Goal: Answer question/provide support: Share knowledge or assist other users

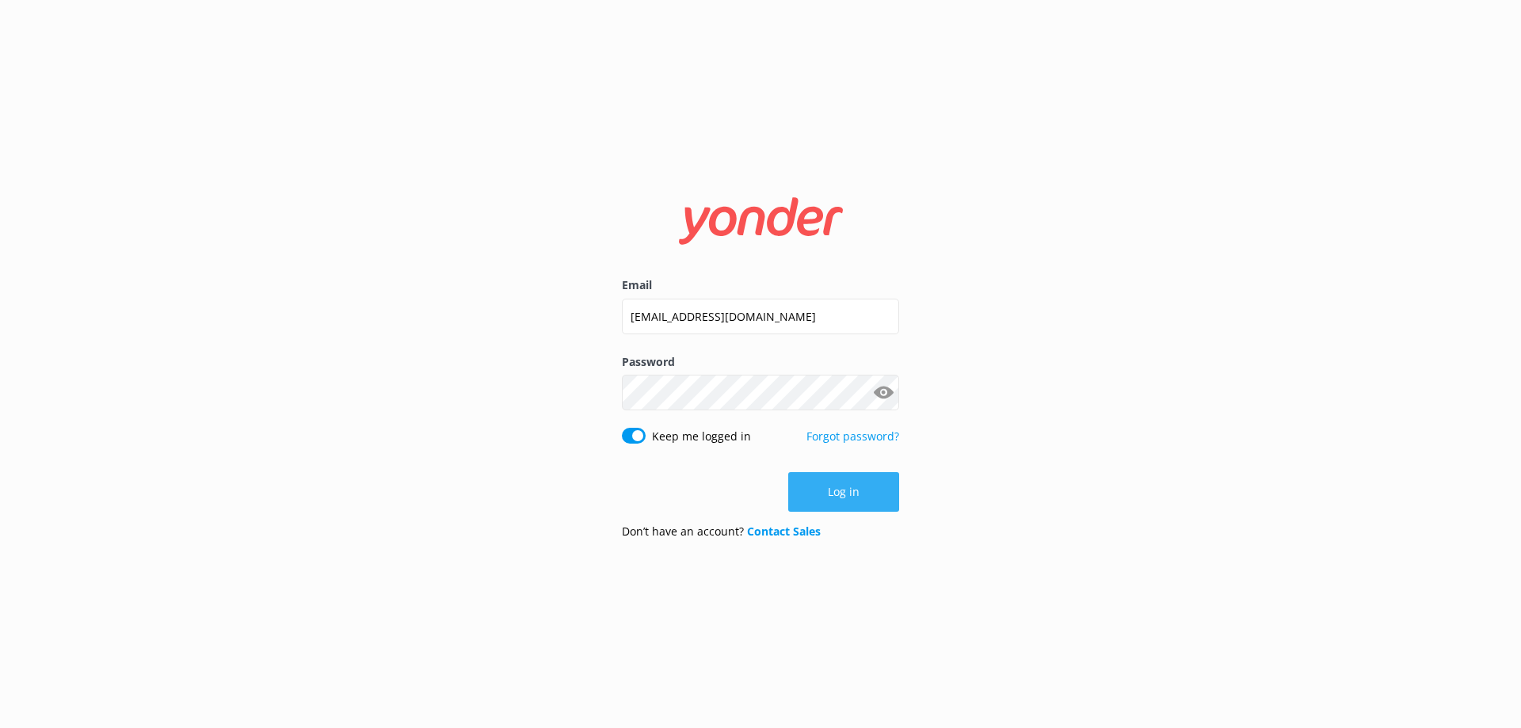
click at [863, 501] on button "Log in" at bounding box center [843, 492] width 111 height 40
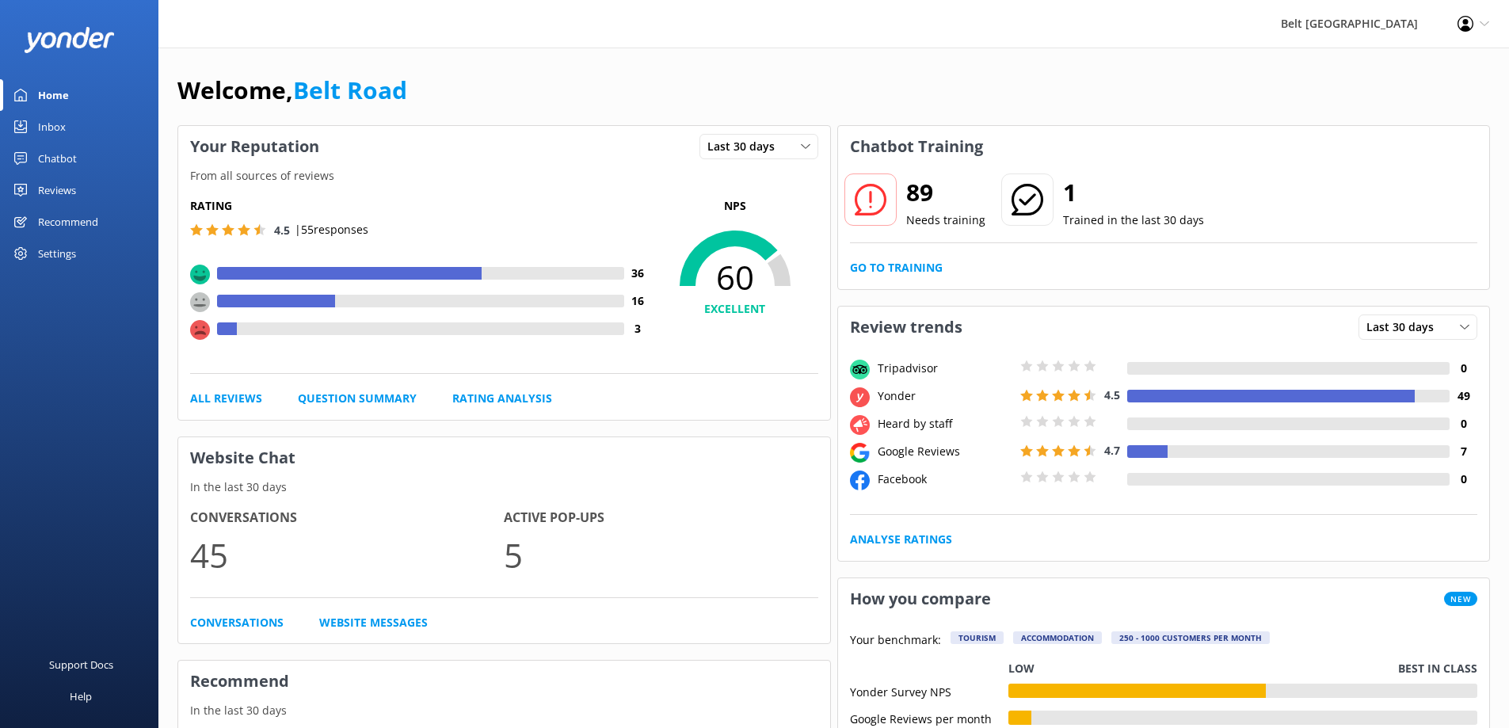
click at [62, 155] on div "Chatbot" at bounding box center [57, 159] width 39 height 32
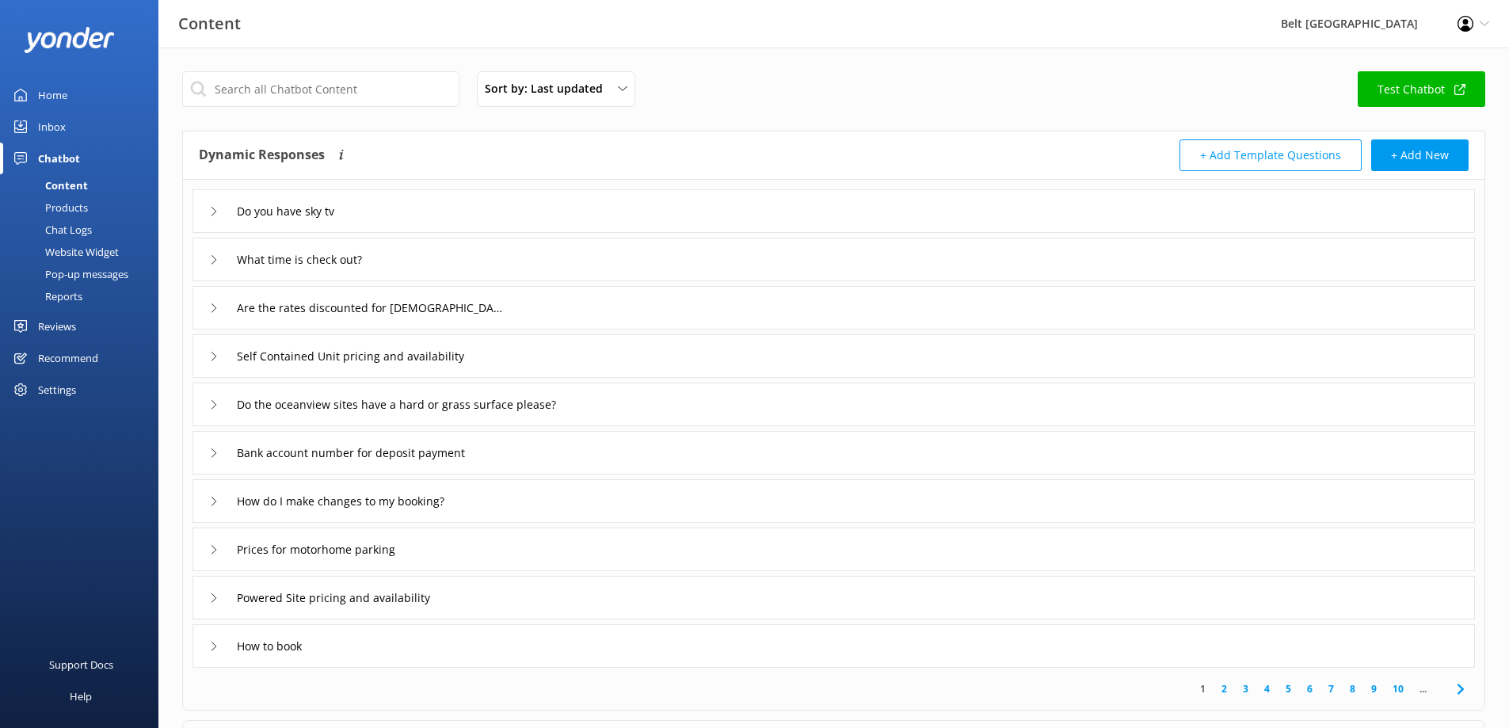
click at [51, 126] on div "Inbox" at bounding box center [52, 127] width 28 height 32
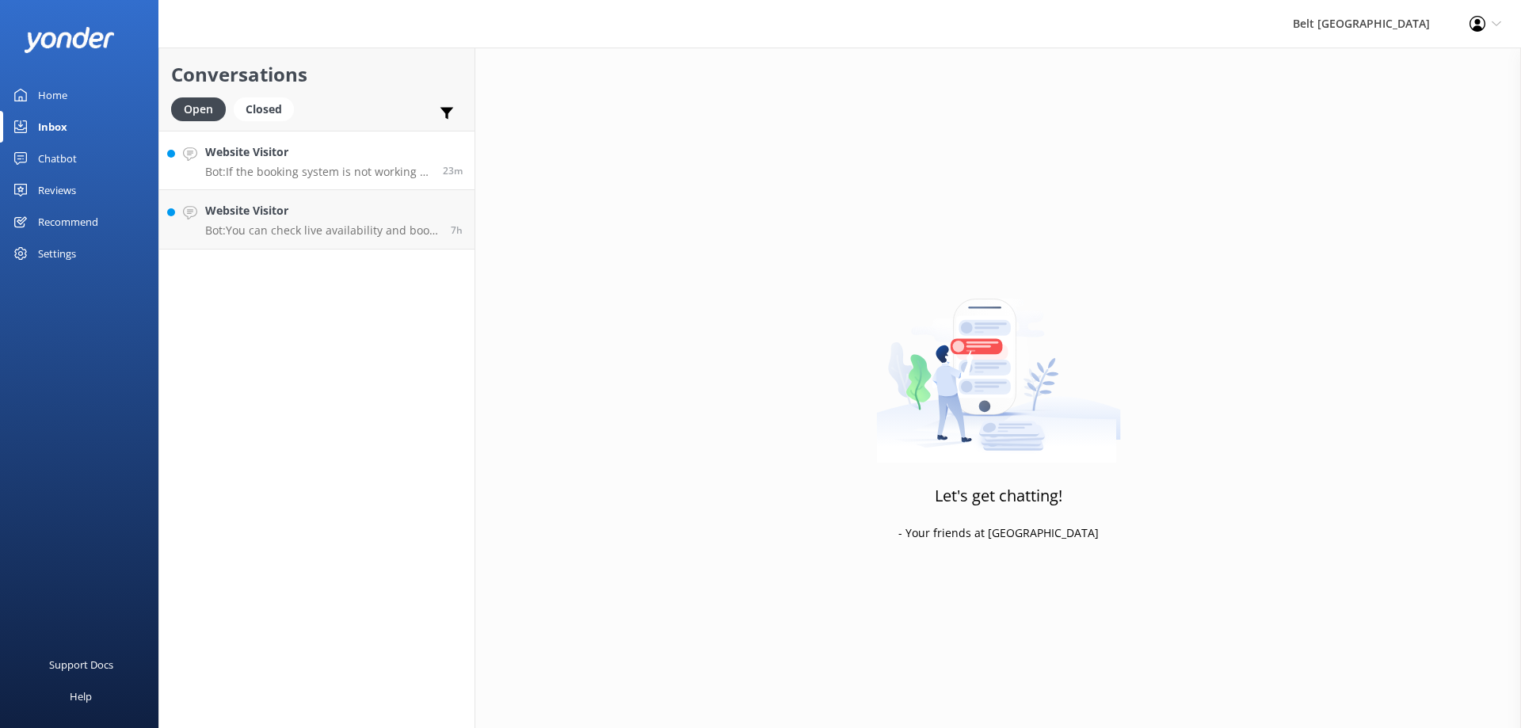
click at [261, 163] on div "Website Visitor Bot: If the booking system is not working or showing incorrect …" at bounding box center [318, 160] width 226 height 34
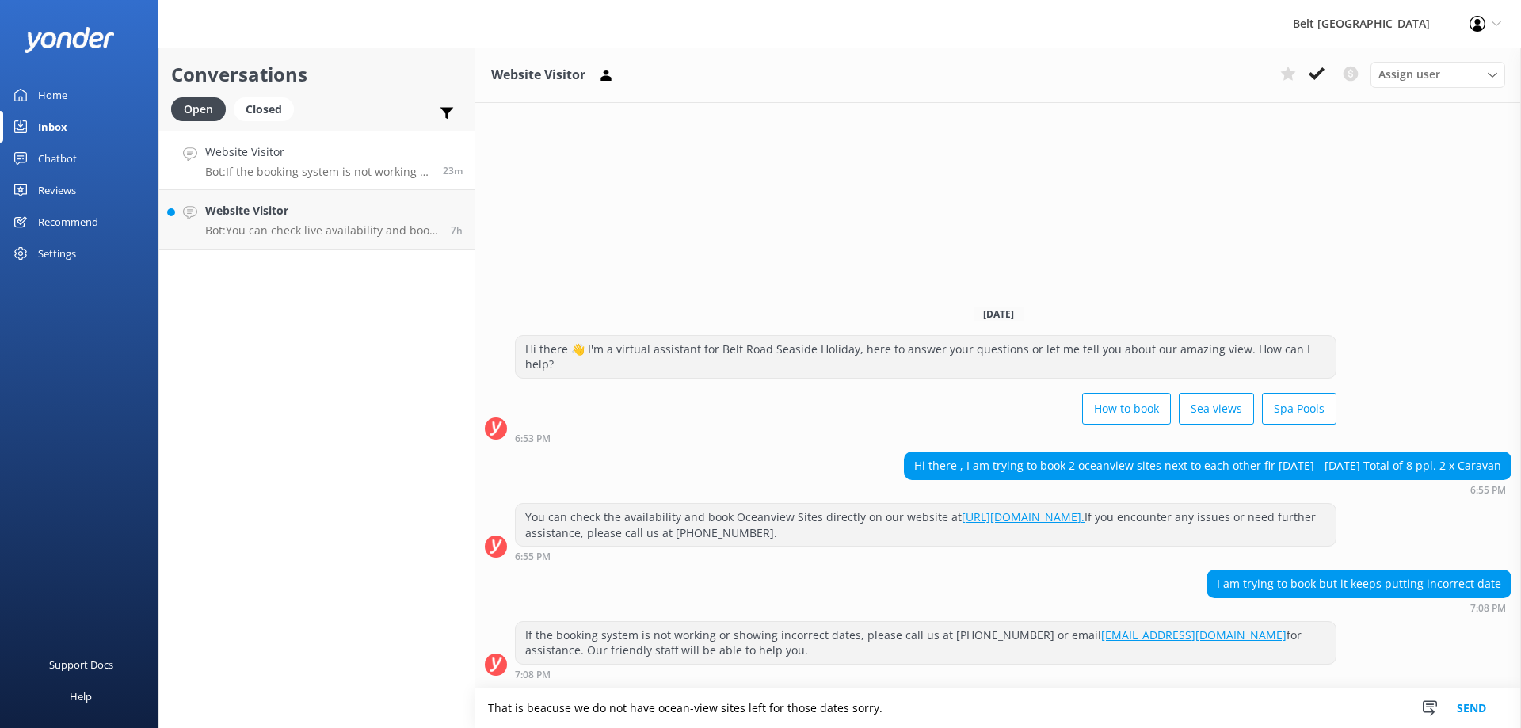
type textarea "That is beacuse we do not have ocean-view sites left for those dates sorry."
click at [1467, 712] on button "Send" at bounding box center [1471, 708] width 59 height 40
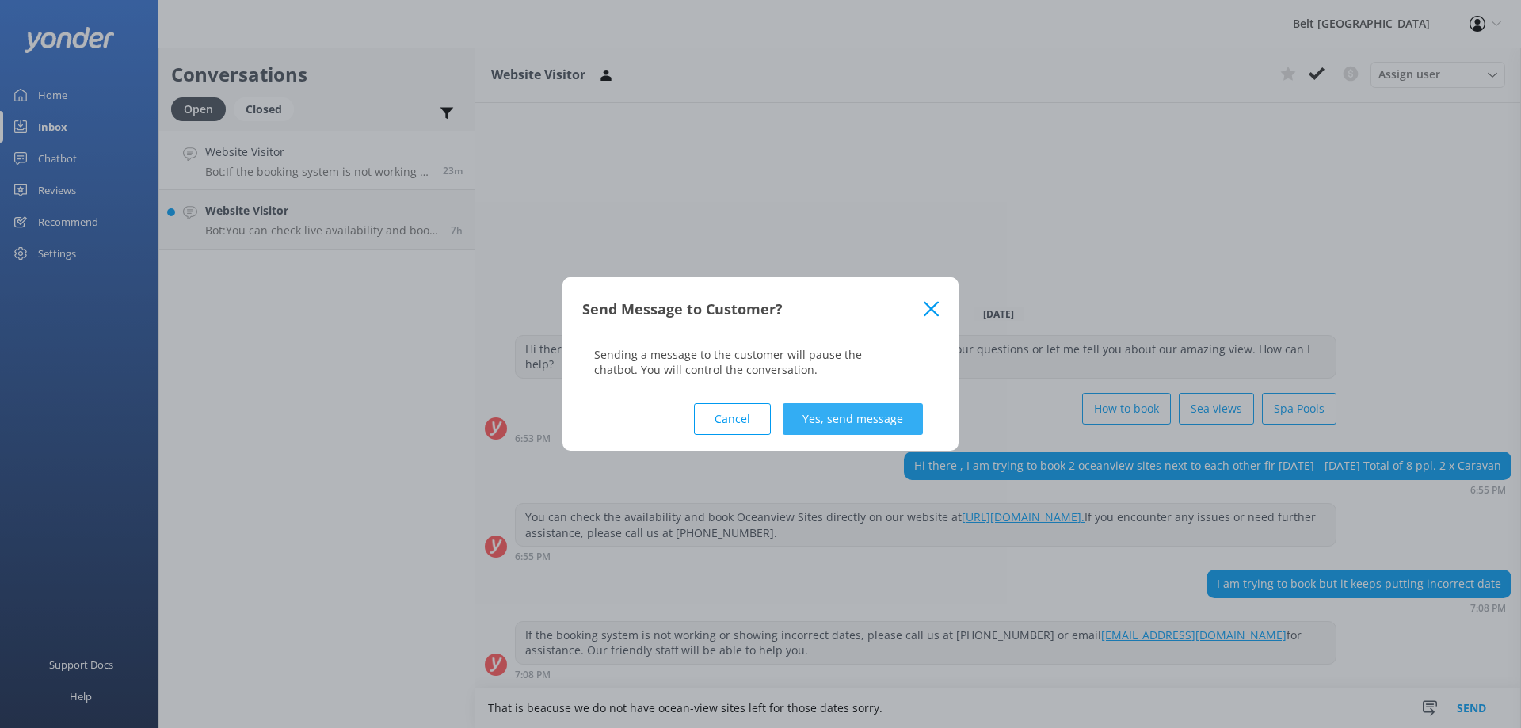
click at [836, 418] on button "Yes, send message" at bounding box center [853, 419] width 140 height 32
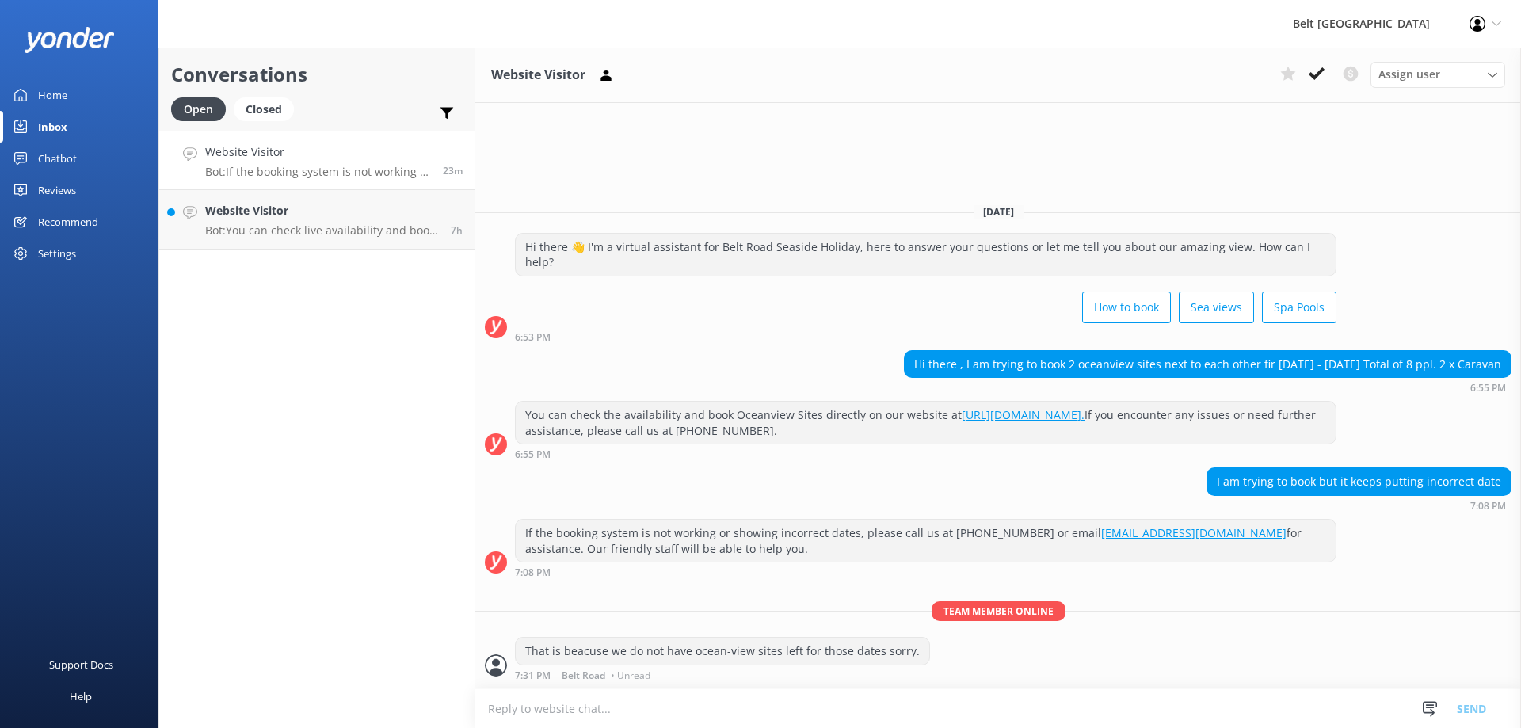
click at [335, 166] on p "Bot: If the booking system is not working or showing incorrect dates, please ca…" at bounding box center [318, 172] width 226 height 14
click at [335, 227] on p "Bot: You can check live availability and book your stay for the [DATE] and [DAT…" at bounding box center [322, 230] width 234 height 14
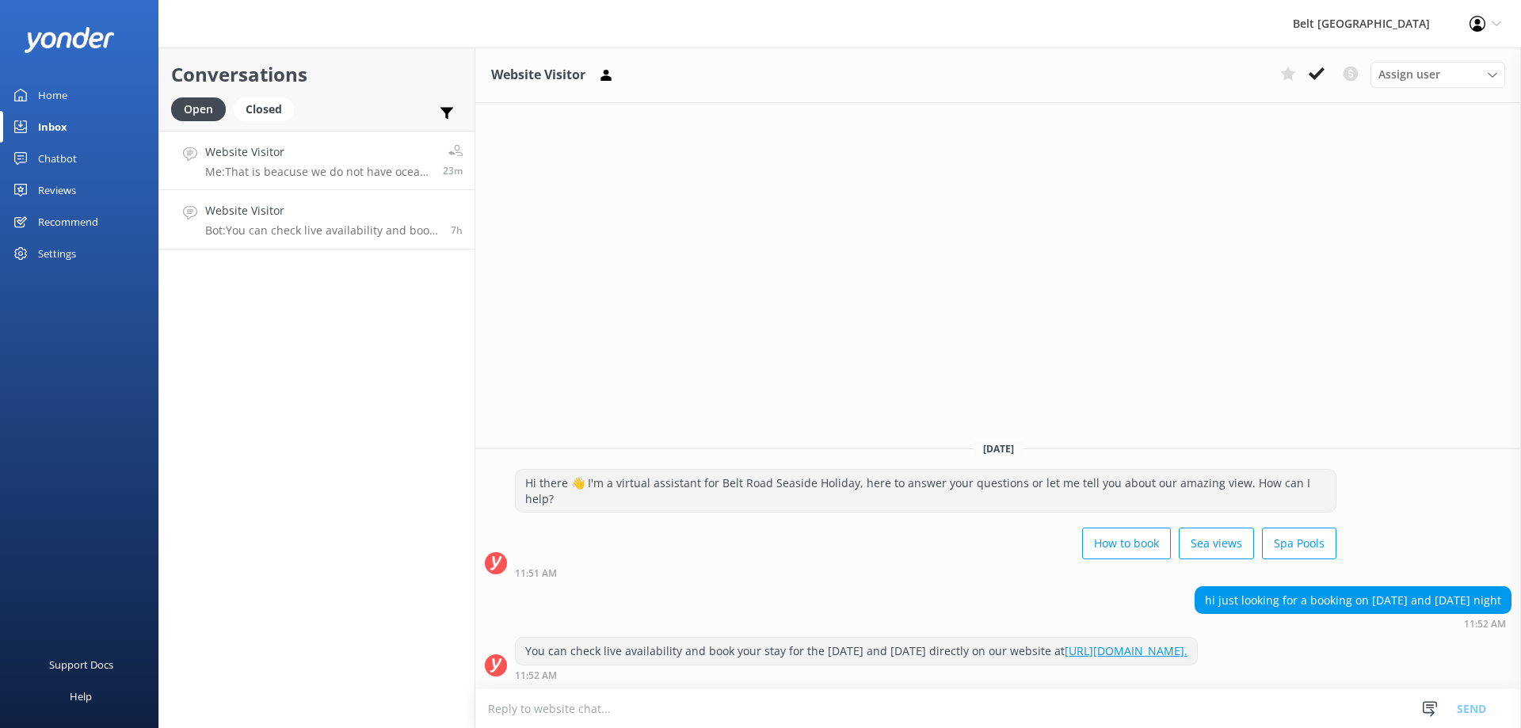
click at [307, 159] on h4 "Website Visitor" at bounding box center [318, 151] width 226 height 17
